Goal: Information Seeking & Learning: Find specific fact

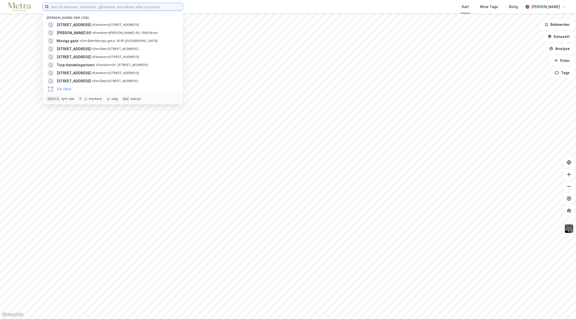
click at [68, 5] on input at bounding box center [116, 7] width 134 height 8
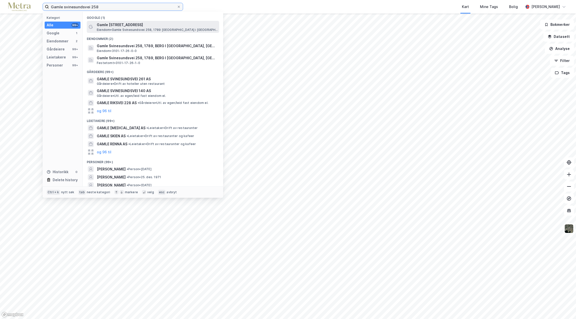
type input "Gamle svinesundsvei 258"
click at [130, 29] on span "Eiendom • Gamle Svinesundsvei 258, 1789 [GEOGRAPHIC_DATA] i [GEOGRAPHIC_DATA]" at bounding box center [157, 30] width 121 height 4
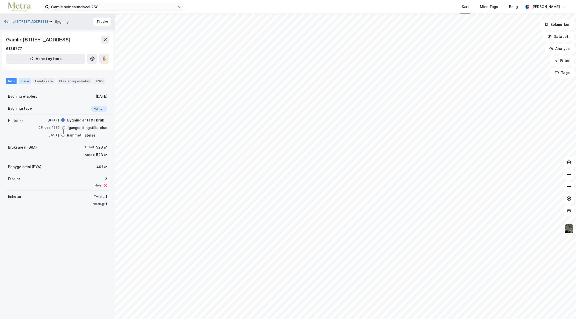
click at [22, 84] on div "Eiere" at bounding box center [25, 81] width 13 height 7
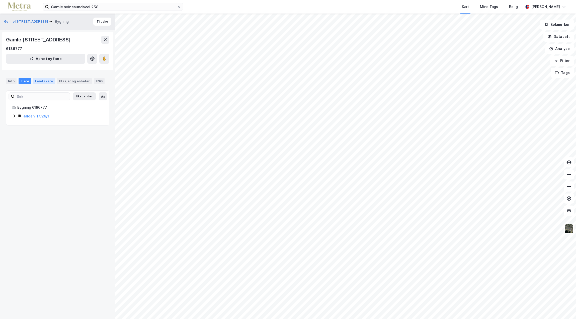
click at [37, 84] on div "Leietakere" at bounding box center [44, 81] width 22 height 7
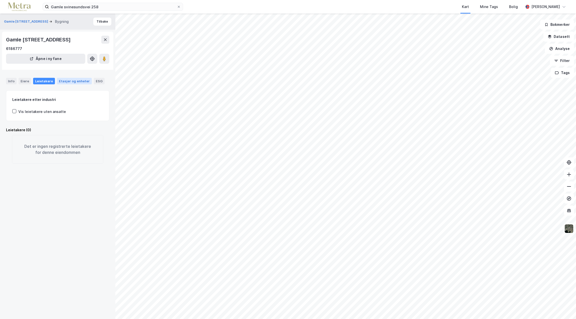
click at [73, 83] on div "Etasjer og enheter" at bounding box center [74, 81] width 31 height 5
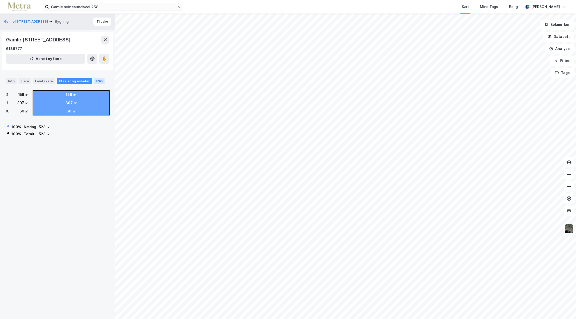
click at [94, 84] on div "ESG" at bounding box center [99, 81] width 11 height 7
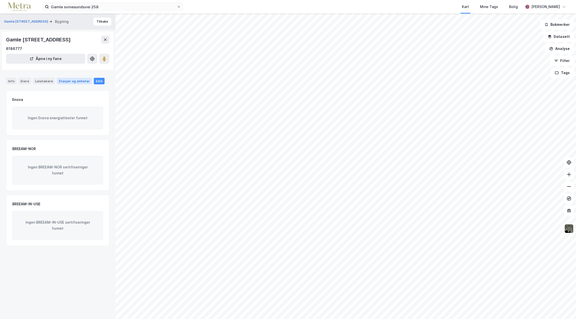
click at [68, 83] on div "Etasjer og enheter" at bounding box center [74, 81] width 31 height 5
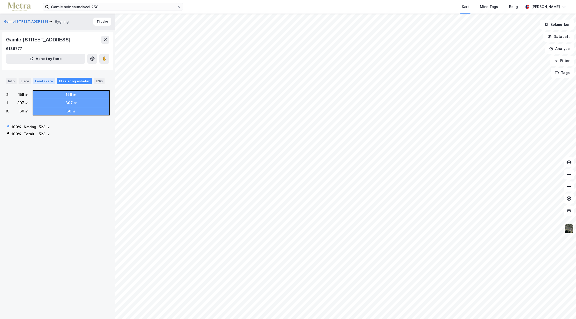
click at [38, 84] on div "Leietakere" at bounding box center [44, 81] width 22 height 7
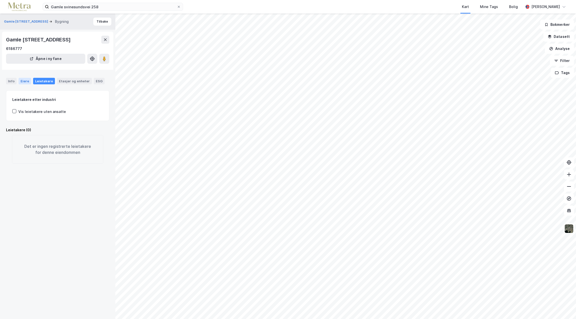
click at [24, 84] on div "Eiere" at bounding box center [25, 81] width 13 height 7
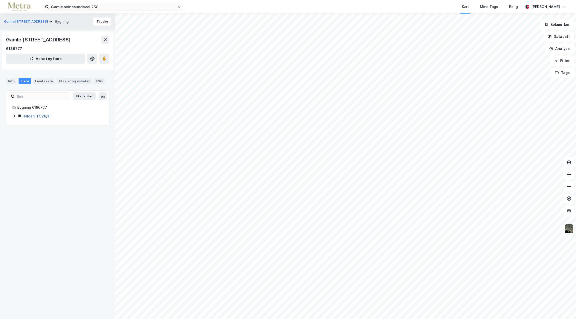
click at [28, 118] on link "Halden, 17/26/1" at bounding box center [36, 116] width 26 height 4
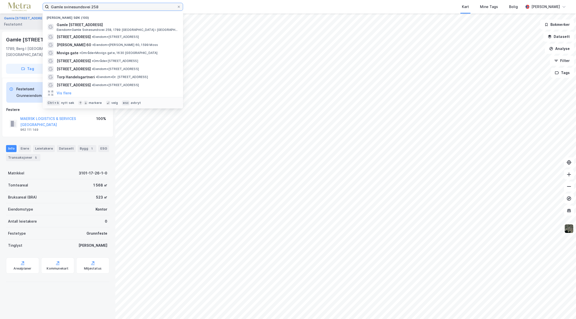
drag, startPoint x: 110, startPoint y: 9, endPoint x: 27, endPoint y: 9, distance: 83.2
click at [27, 9] on div "Gamle svinesundsvei 258 Nylige søk (100) Gamle Svinesundsvei 258 Eiendom • Gaml…" at bounding box center [288, 7] width 576 height 14
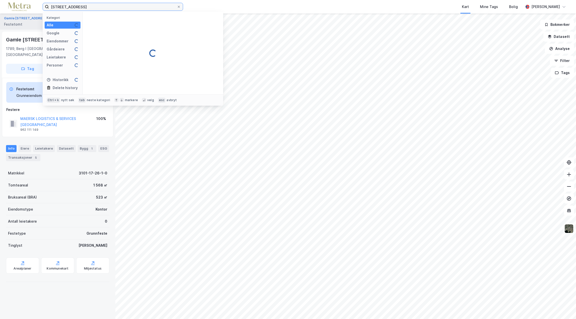
type input "[STREET_ADDRESS]"
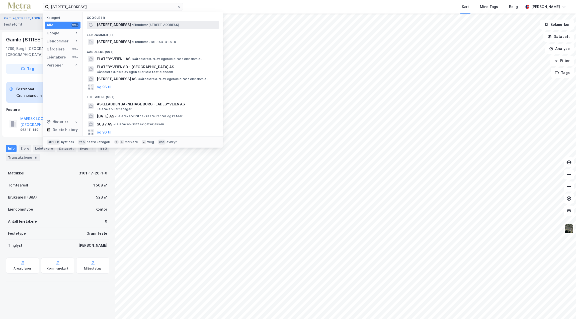
click at [142, 24] on span "• Eiendom • [STREET_ADDRESS]" at bounding box center [155, 25] width 47 height 4
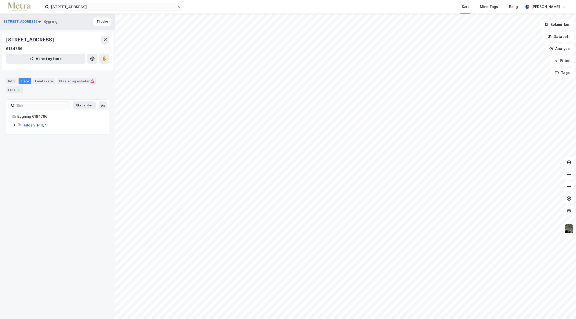
click at [31, 125] on link "Halden, 144/41" at bounding box center [36, 125] width 26 height 4
click at [30, 115] on link "Halden, 144/41" at bounding box center [36, 116] width 26 height 4
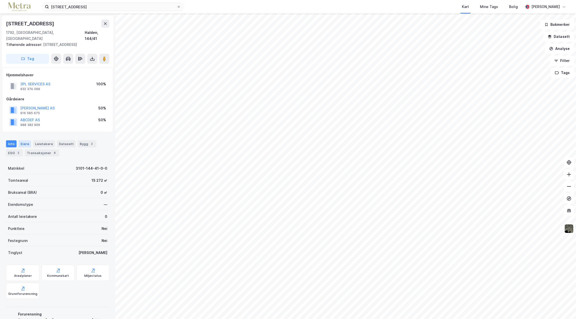
click at [23, 140] on div "Eiere" at bounding box center [25, 143] width 13 height 7
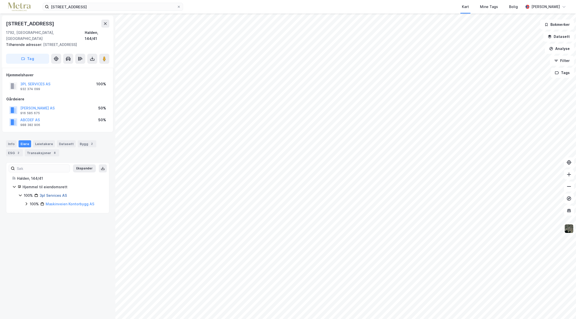
click at [54, 193] on link "3pl Services AS" at bounding box center [53, 195] width 27 height 4
